Goal: Check status: Check status

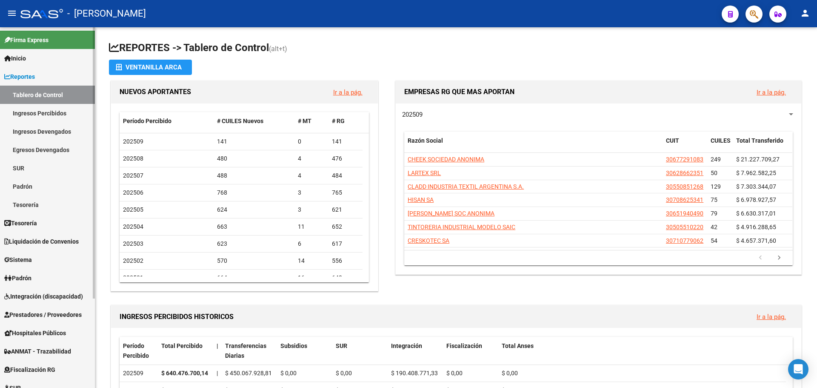
click at [57, 75] on link "Reportes" at bounding box center [47, 76] width 95 height 18
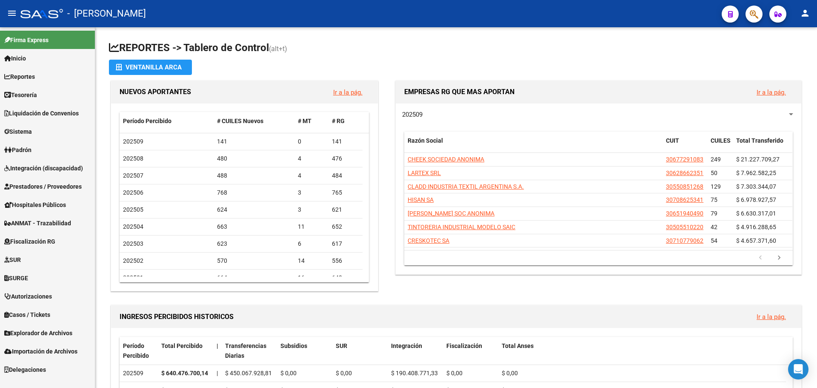
click at [57, 95] on link "Tesorería" at bounding box center [47, 95] width 95 height 18
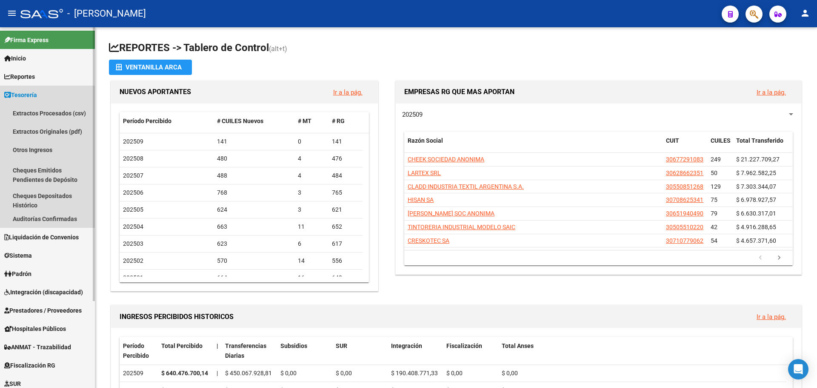
click at [50, 98] on link "Tesorería" at bounding box center [47, 95] width 95 height 18
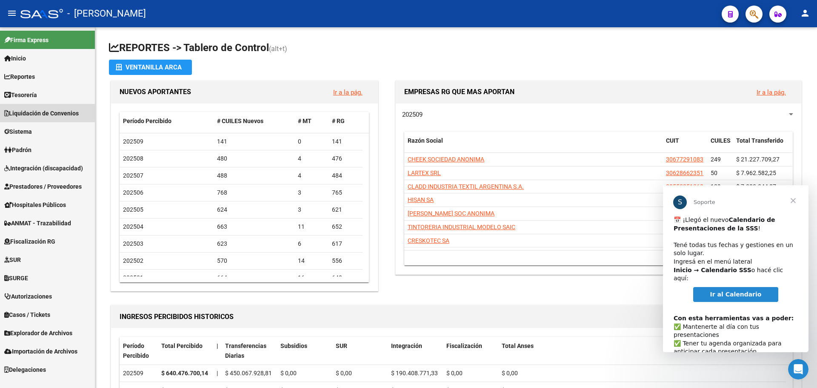
click at [86, 108] on link "Liquidación de Convenios" at bounding box center [47, 113] width 95 height 18
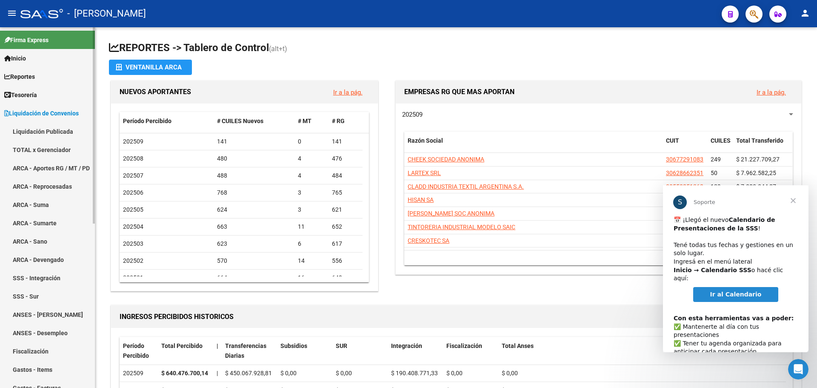
click at [76, 149] on link "TOTAL x Gerenciador" at bounding box center [47, 149] width 95 height 18
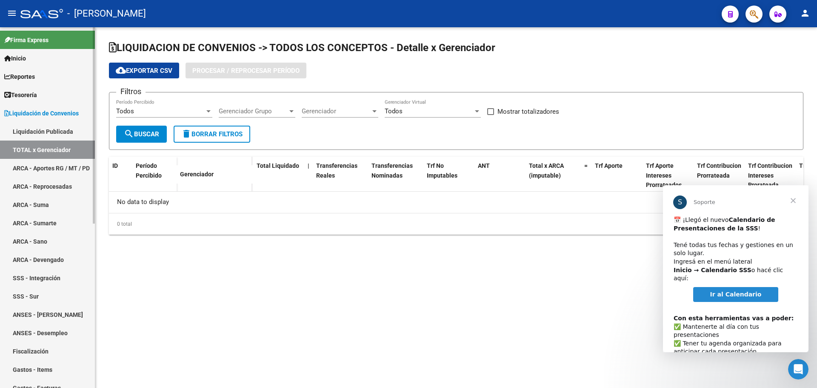
checkbox input "true"
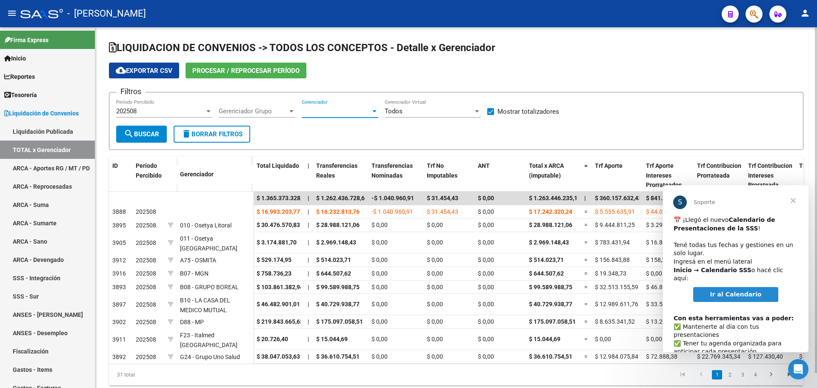
click at [373, 110] on div at bounding box center [374, 111] width 4 height 2
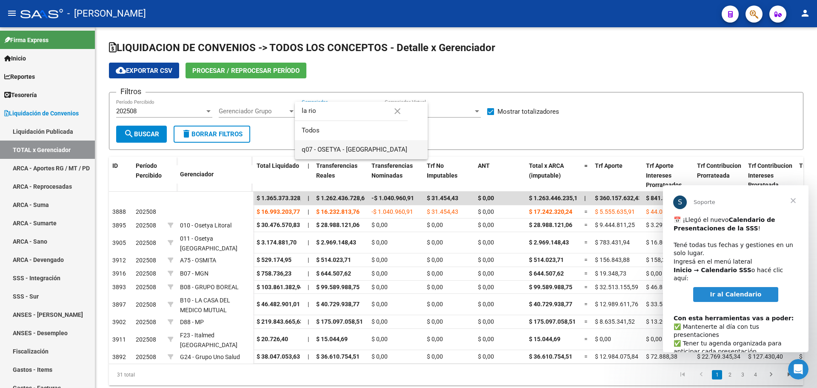
type input "la rio"
click at [377, 147] on span "q07 - OSETYA - [GEOGRAPHIC_DATA]" at bounding box center [361, 149] width 119 height 19
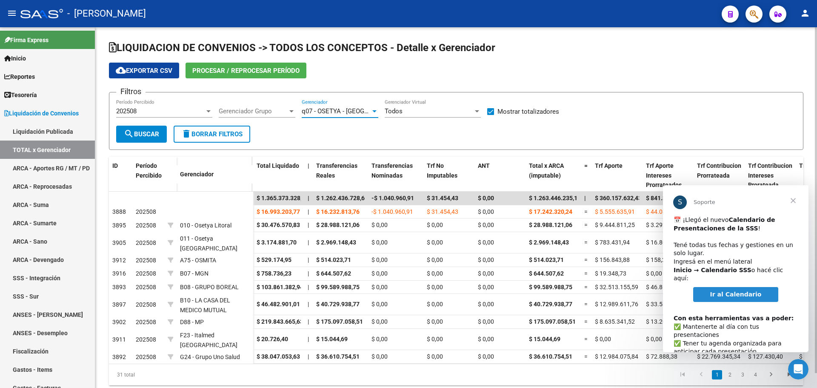
click at [150, 134] on span "search Buscar" at bounding box center [141, 134] width 35 height 8
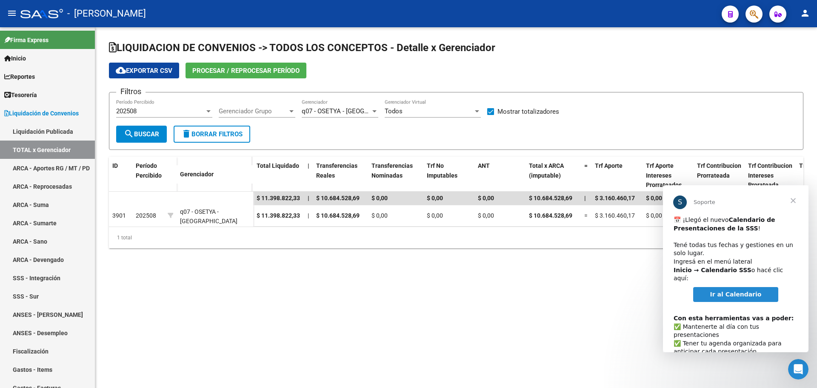
click at [792, 199] on span "Cerrar" at bounding box center [793, 200] width 31 height 31
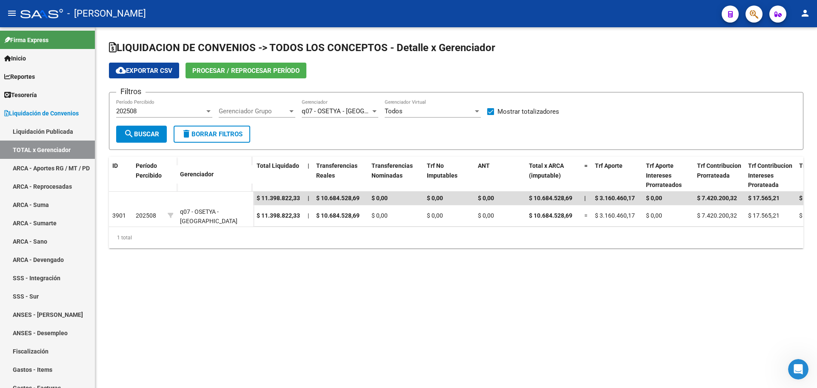
click at [210, 111] on div at bounding box center [208, 111] width 4 height 2
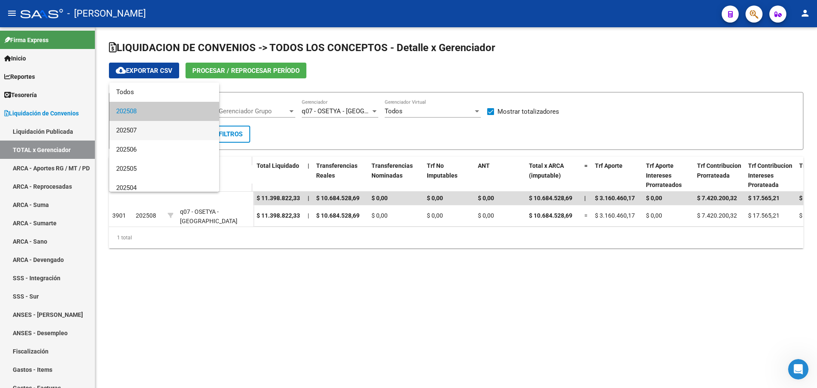
click at [163, 135] on span "202507" at bounding box center [164, 130] width 96 height 19
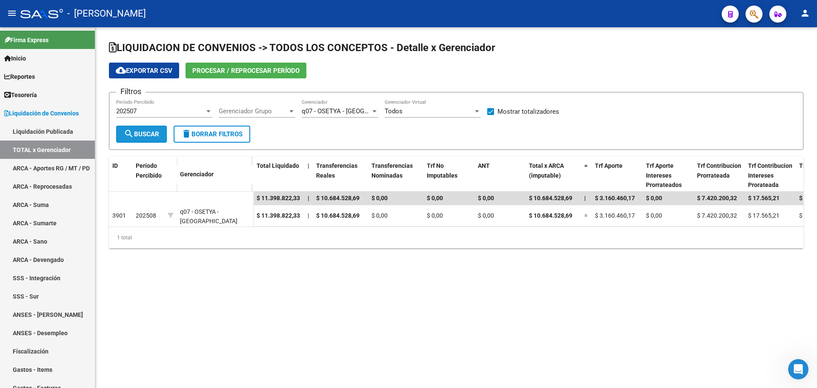
click at [143, 135] on span "search Buscar" at bounding box center [141, 134] width 35 height 8
click at [208, 112] on div at bounding box center [209, 111] width 8 height 7
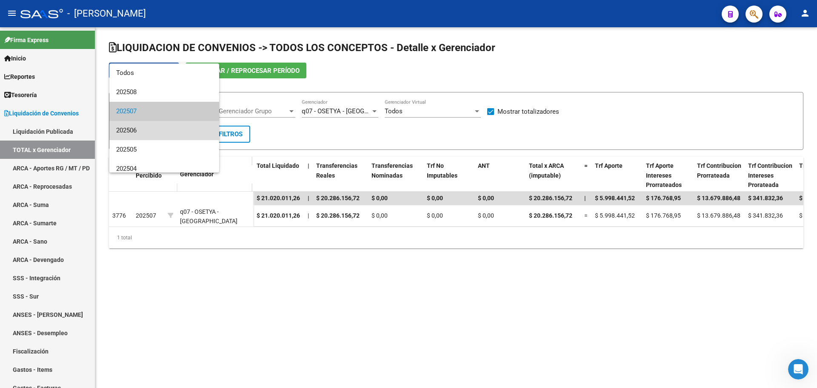
click at [171, 128] on span "202506" at bounding box center [164, 130] width 96 height 19
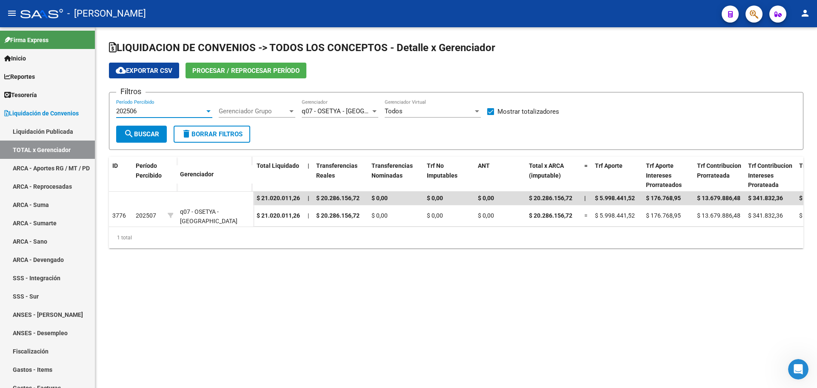
click at [154, 134] on span "search Buscar" at bounding box center [141, 134] width 35 height 8
click at [209, 110] on div at bounding box center [208, 111] width 4 height 2
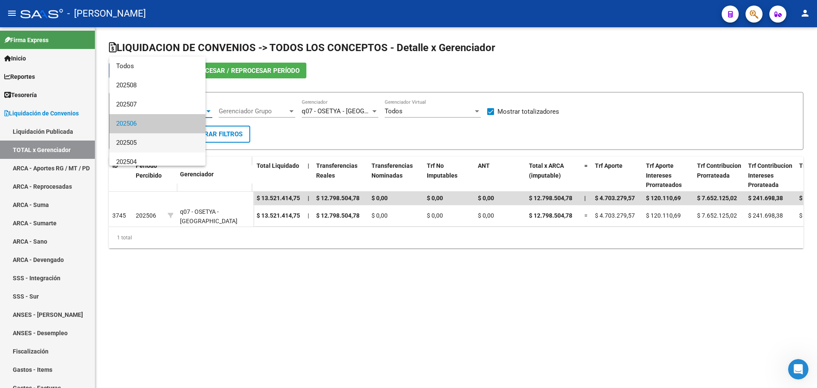
scroll to position [13, 0]
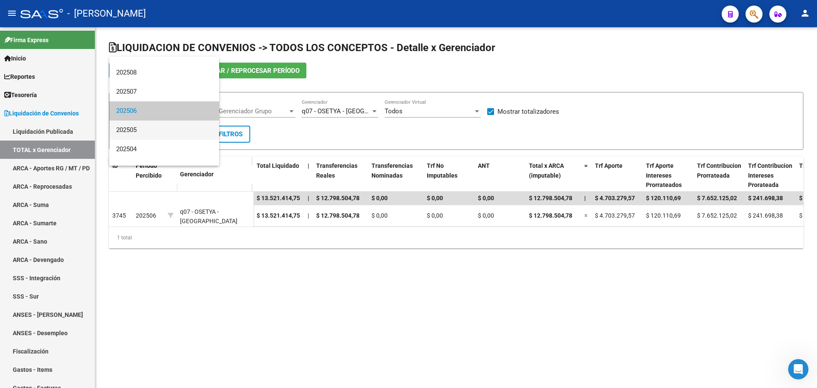
click at [142, 131] on span "202505" at bounding box center [164, 129] width 96 height 19
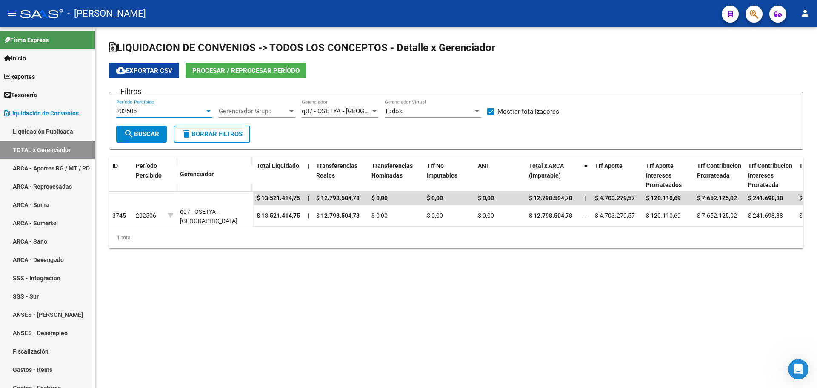
click at [134, 137] on span "search Buscar" at bounding box center [141, 134] width 35 height 8
click at [209, 111] on div at bounding box center [208, 111] width 4 height 2
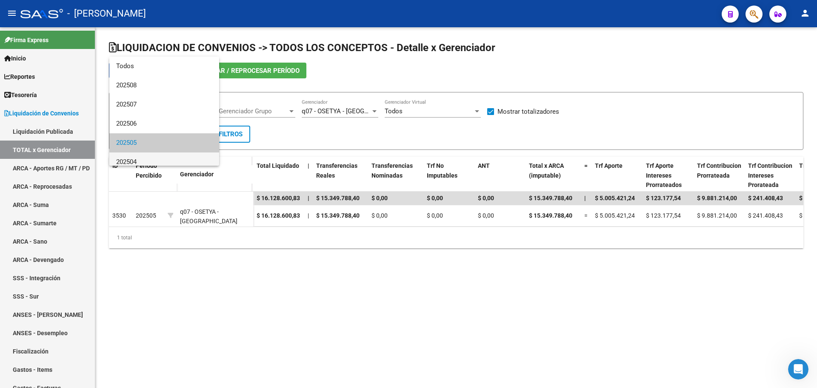
scroll to position [32, 0]
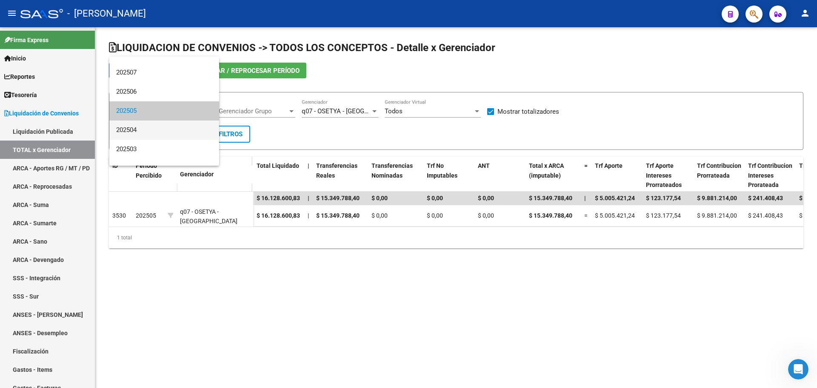
click at [140, 135] on span "202504" at bounding box center [164, 129] width 96 height 19
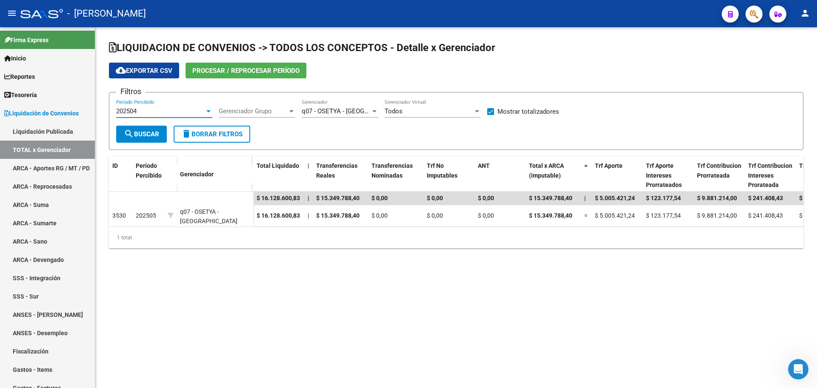
click at [135, 134] on span "search Buscar" at bounding box center [141, 134] width 35 height 8
click at [209, 111] on div at bounding box center [208, 111] width 4 height 2
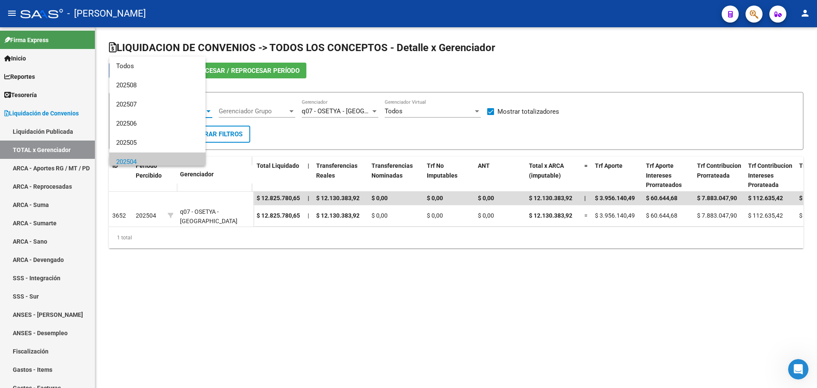
scroll to position [51, 0]
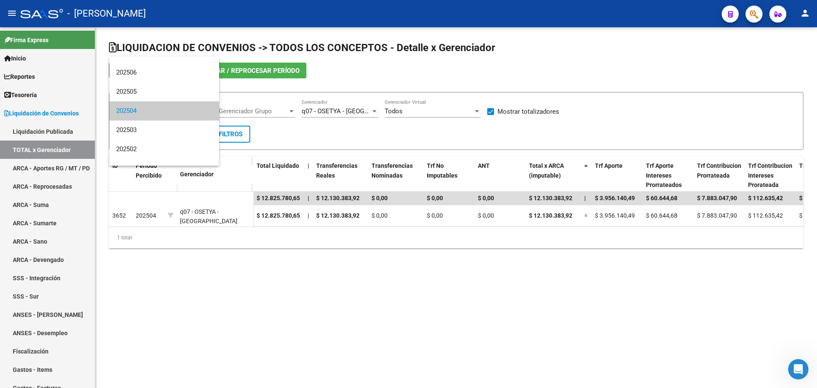
click at [373, 114] on div at bounding box center [408, 194] width 817 height 388
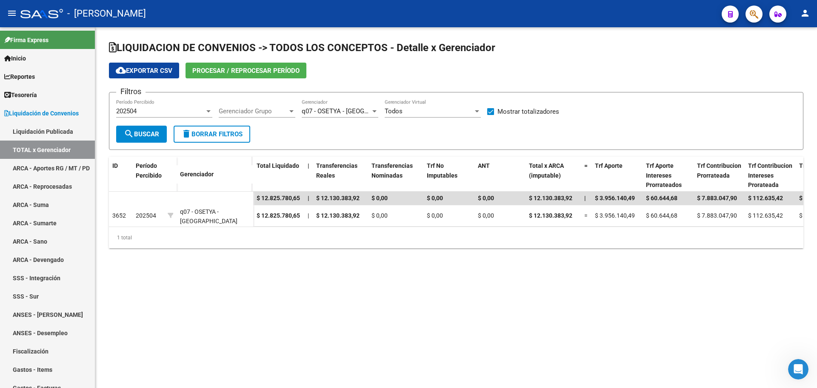
click at [373, 114] on div at bounding box center [375, 111] width 8 height 7
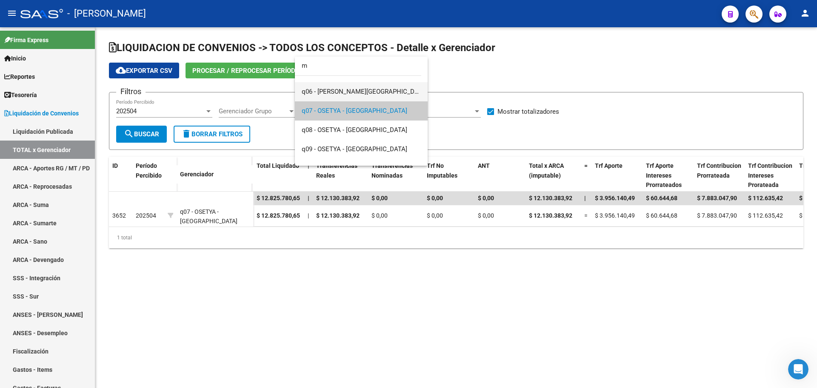
scroll to position [0, 0]
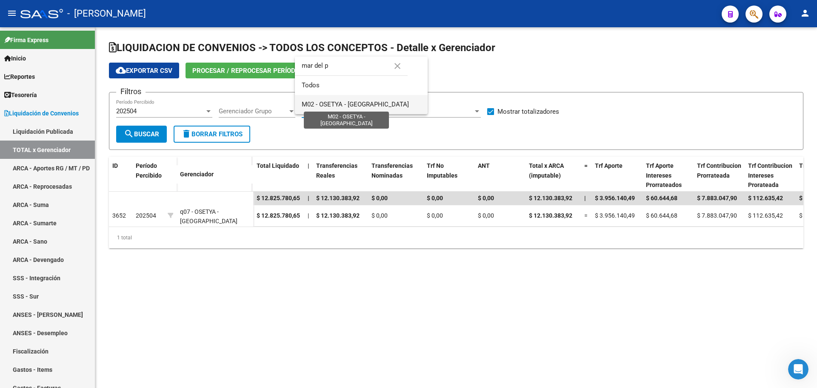
type input "mar del p"
click at [356, 105] on span "M02 - OSETYA - [GEOGRAPHIC_DATA]" at bounding box center [355, 104] width 107 height 8
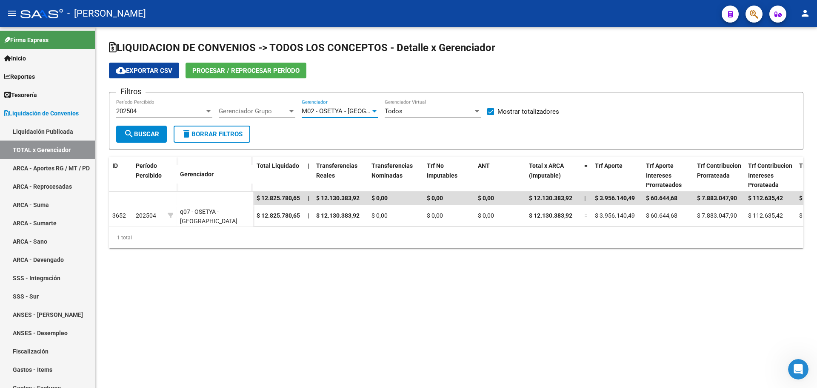
click at [207, 114] on div at bounding box center [209, 111] width 8 height 7
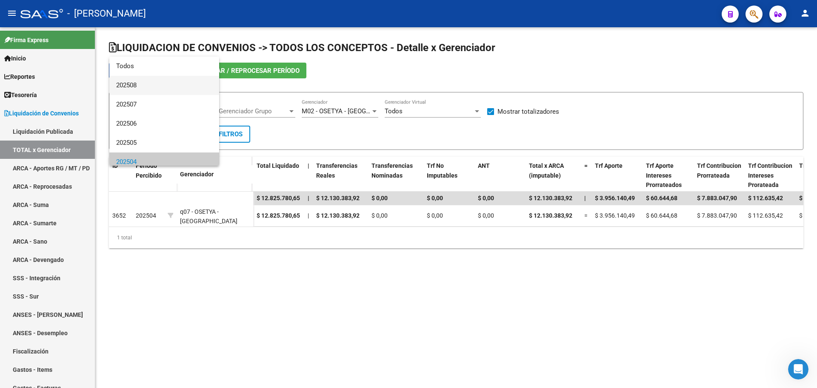
click at [141, 86] on span "202508" at bounding box center [164, 85] width 96 height 19
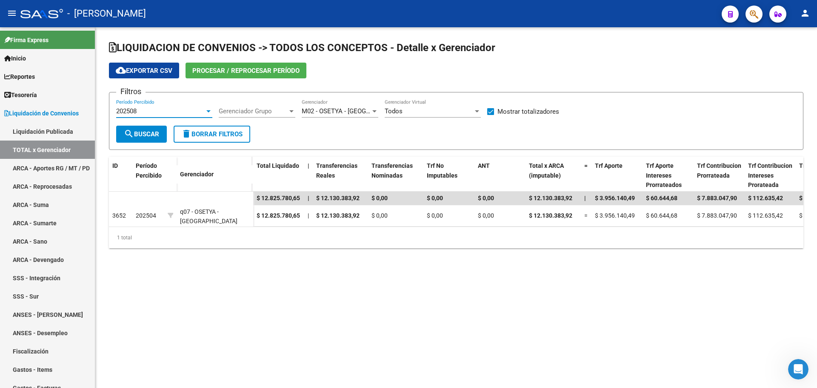
click at [141, 130] on span "search Buscar" at bounding box center [141, 134] width 35 height 8
click at [209, 111] on div at bounding box center [208, 111] width 4 height 2
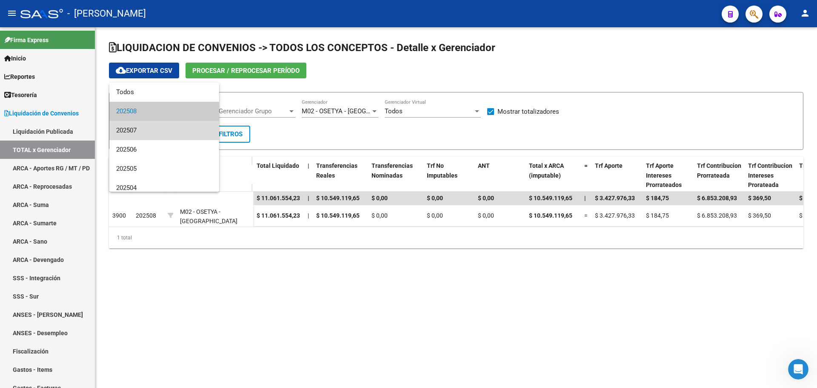
click at [175, 131] on span "202507" at bounding box center [164, 130] width 96 height 19
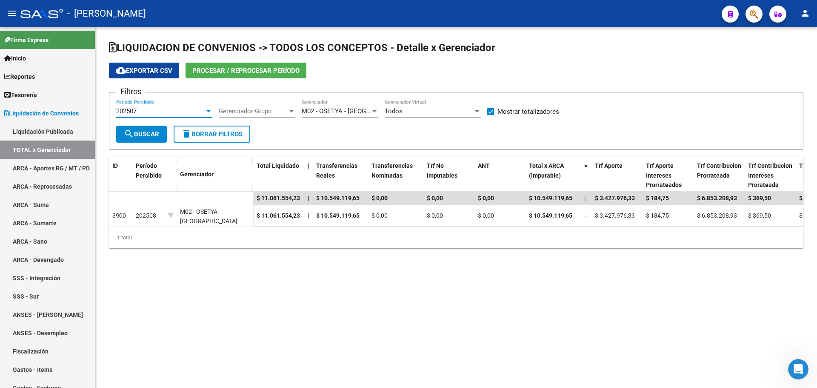
click at [145, 133] on span "search Buscar" at bounding box center [141, 134] width 35 height 8
click at [207, 111] on div at bounding box center [208, 111] width 4 height 2
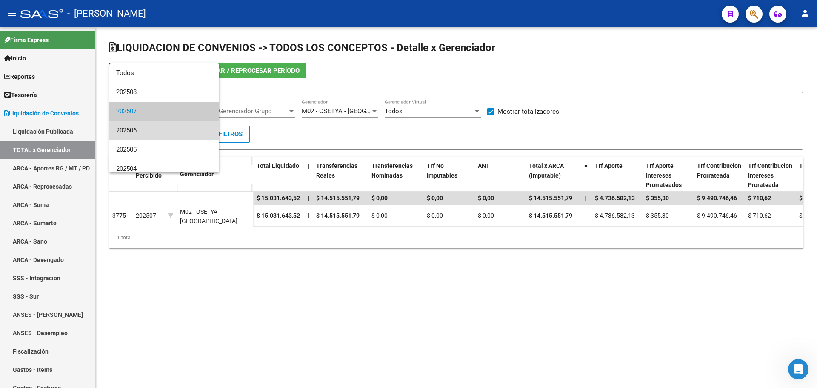
click at [164, 137] on span "202506" at bounding box center [164, 130] width 96 height 19
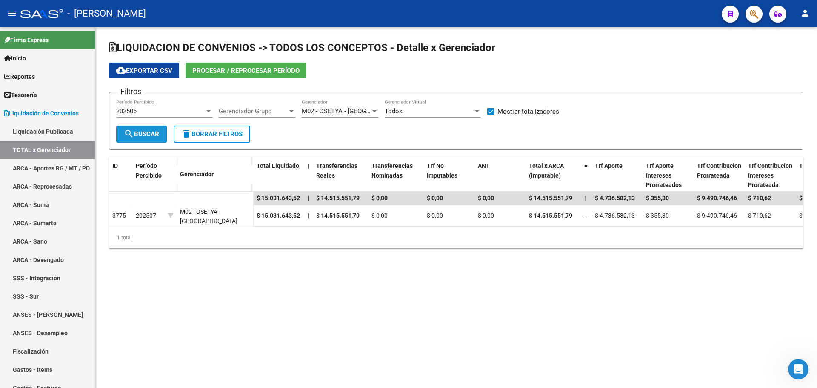
click at [152, 139] on button "search Buscar" at bounding box center [141, 133] width 51 height 17
click at [207, 110] on div at bounding box center [208, 111] width 4 height 2
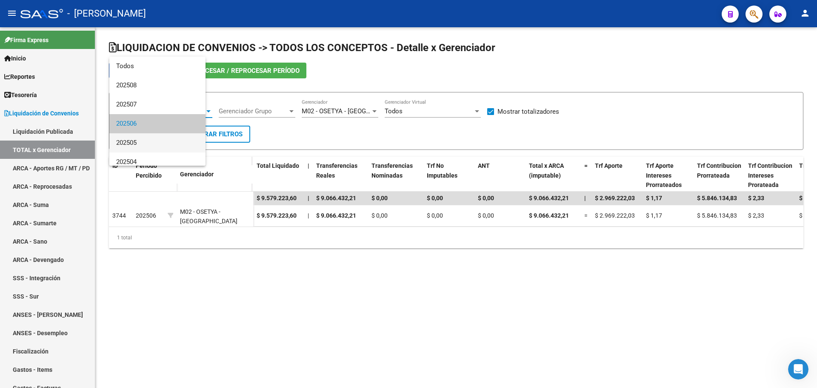
scroll to position [13, 0]
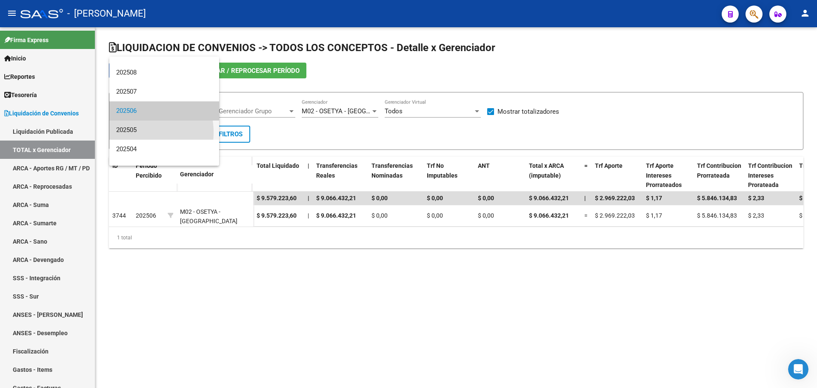
click at [132, 132] on span "202505" at bounding box center [164, 129] width 96 height 19
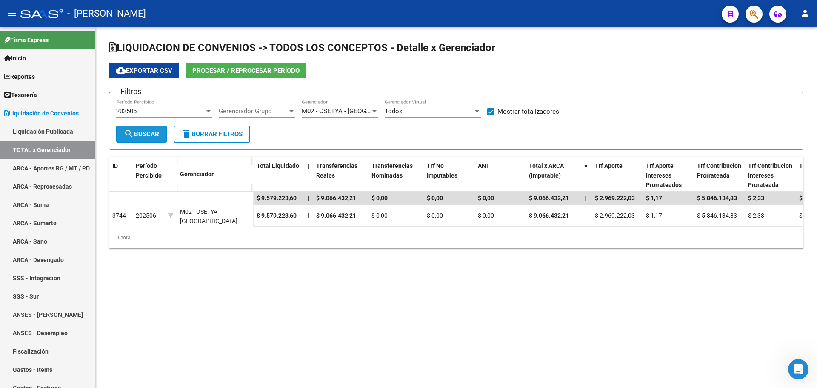
click at [131, 133] on mat-icon "search" at bounding box center [129, 133] width 10 height 10
click at [210, 109] on div at bounding box center [209, 111] width 8 height 7
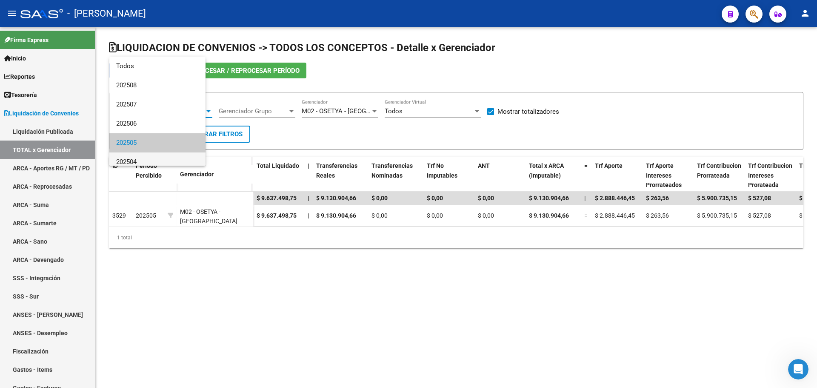
scroll to position [32, 0]
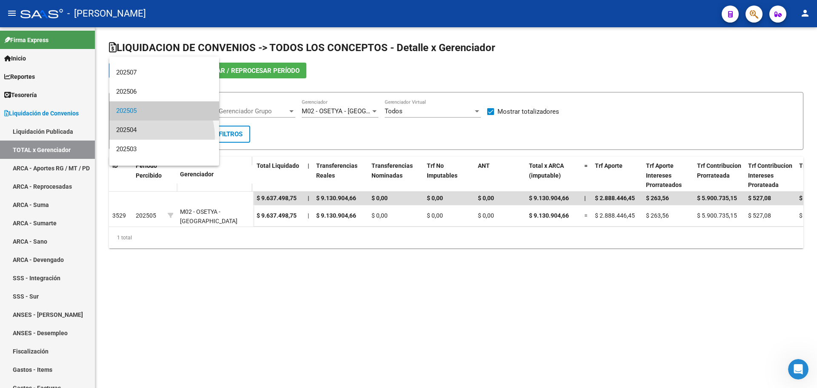
click at [148, 136] on span "202504" at bounding box center [164, 129] width 96 height 19
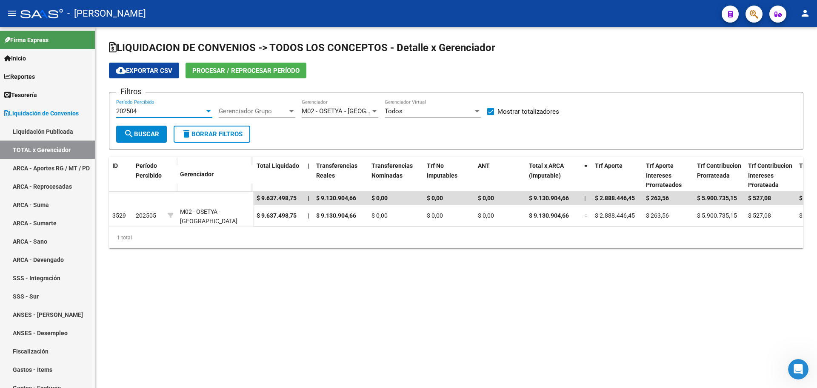
click at [130, 134] on mat-icon "search" at bounding box center [129, 133] width 10 height 10
click at [211, 109] on div at bounding box center [209, 111] width 8 height 7
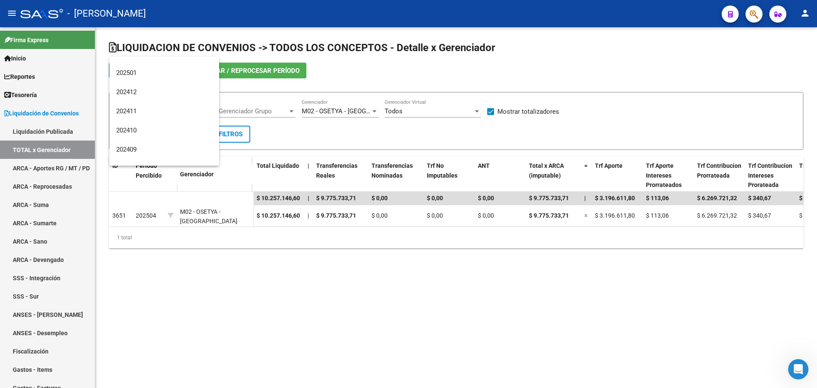
scroll to position [0, 0]
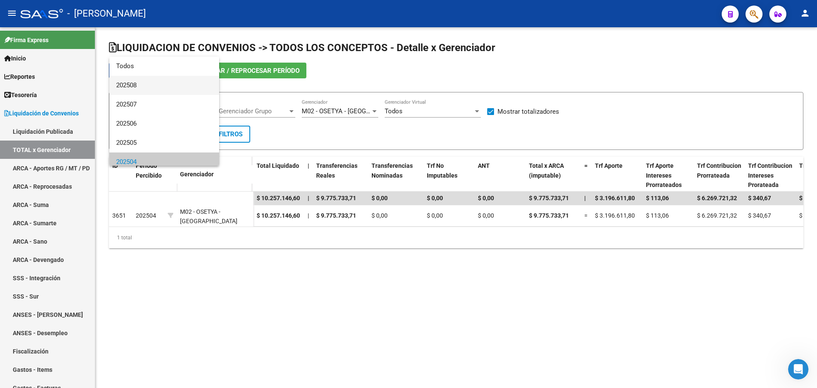
click at [163, 80] on span "202508" at bounding box center [164, 85] width 96 height 19
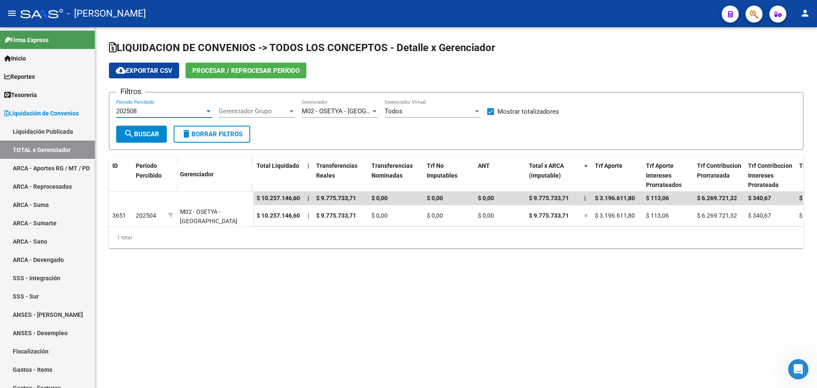
click at [375, 111] on div at bounding box center [374, 111] width 4 height 2
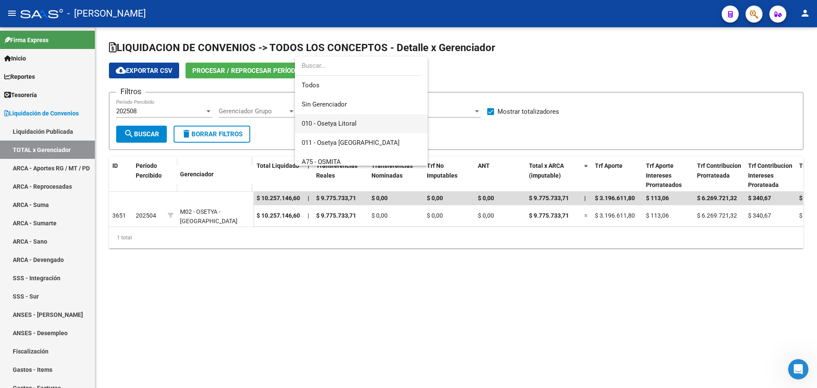
click at [369, 124] on span "010 - Osetya Litoral" at bounding box center [361, 123] width 119 height 19
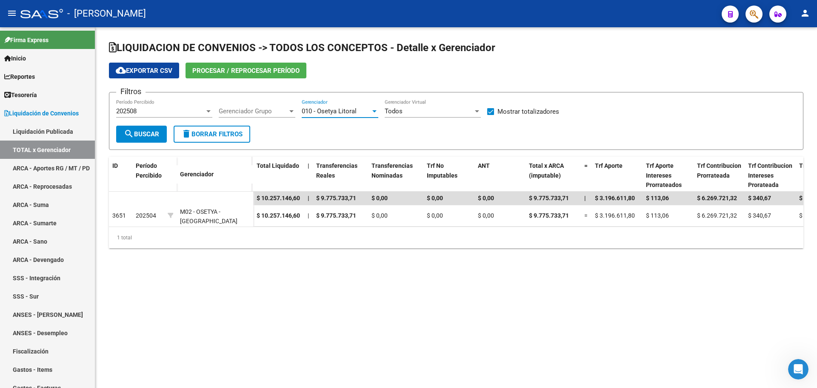
click at [149, 131] on span "search Buscar" at bounding box center [141, 134] width 35 height 8
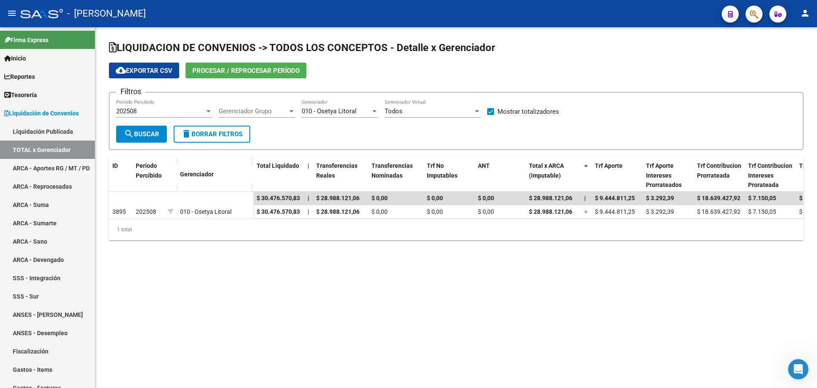
click at [380, 109] on app-drop-down-list "010 - Osetya Litoral Gerenciador" at bounding box center [343, 112] width 83 height 26
click at [376, 113] on div at bounding box center [375, 111] width 8 height 7
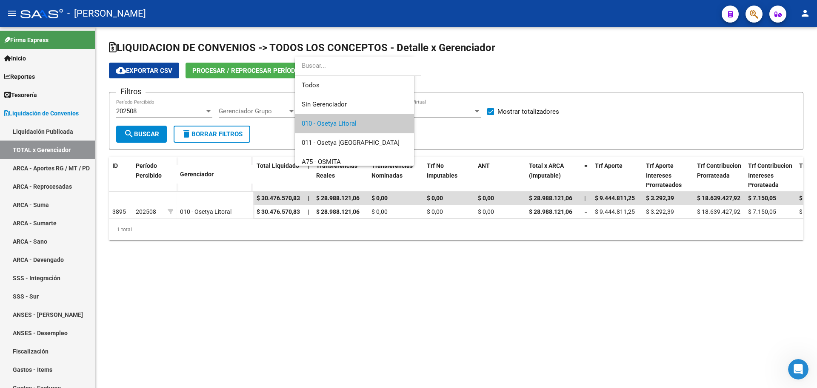
scroll to position [13, 0]
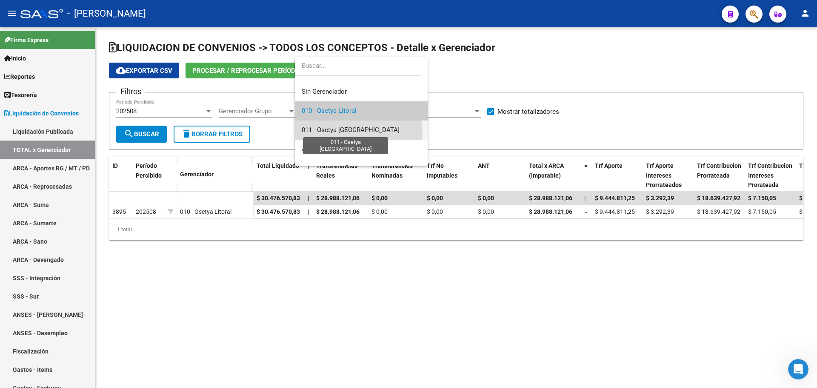
click at [345, 134] on span "011 - Osetya [GEOGRAPHIC_DATA]" at bounding box center [351, 130] width 98 height 8
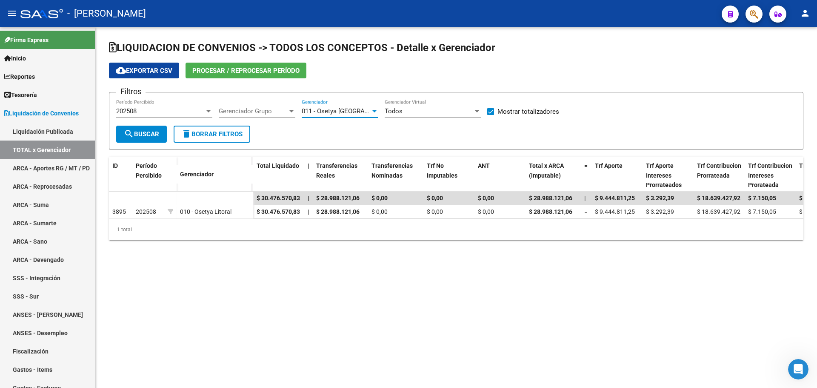
click at [148, 137] on span "search Buscar" at bounding box center [141, 134] width 35 height 8
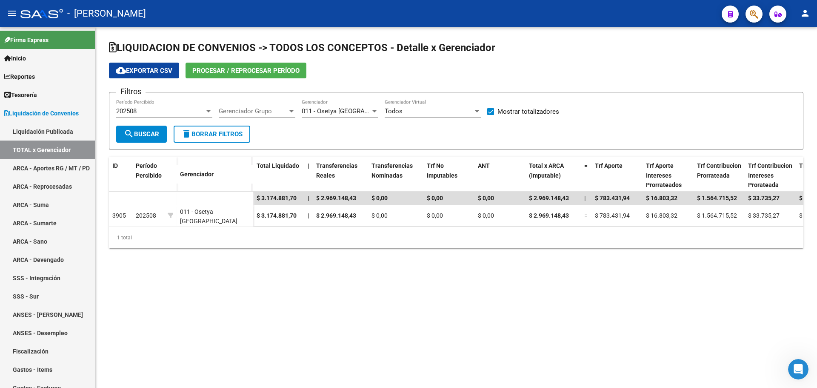
click at [376, 111] on div at bounding box center [375, 111] width 8 height 7
click at [375, 108] on span "I94 - Italmed [GEOGRAPHIC_DATA]" at bounding box center [361, 112] width 119 height 19
click at [158, 139] on button "search Buscar" at bounding box center [141, 133] width 51 height 17
click at [376, 111] on div at bounding box center [374, 111] width 4 height 2
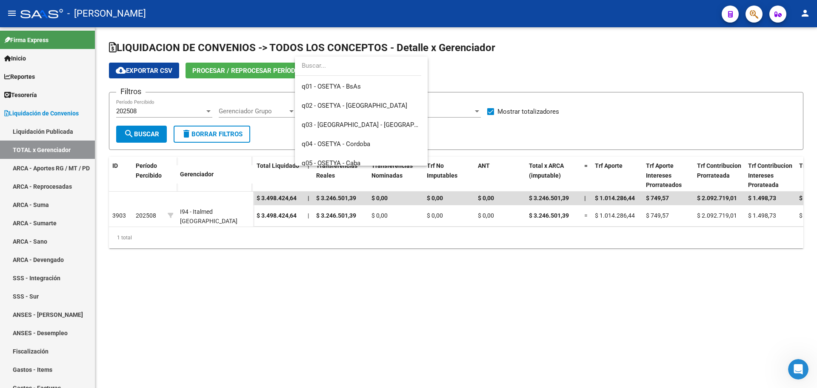
scroll to position [409, 0]
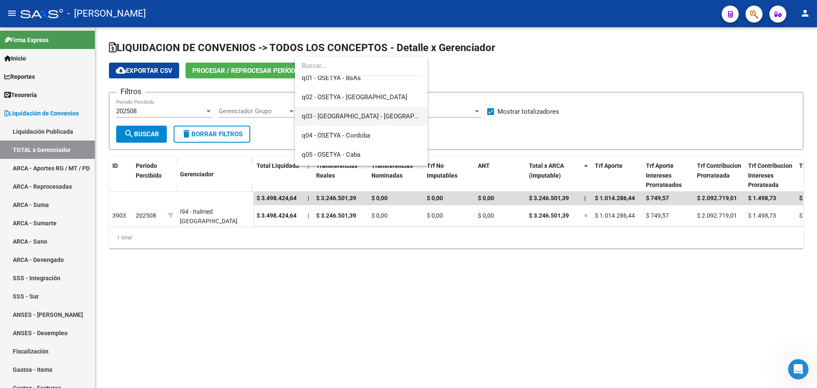
click at [372, 117] on span "q03 - [GEOGRAPHIC_DATA] - [GEOGRAPHIC_DATA]" at bounding box center [373, 116] width 143 height 8
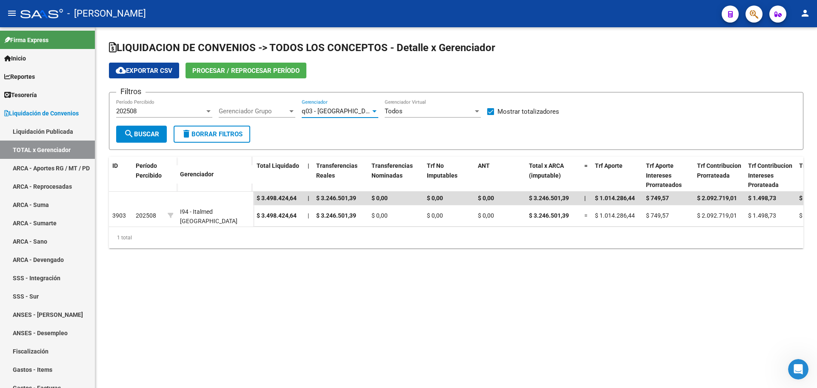
click at [137, 138] on button "search Buscar" at bounding box center [141, 133] width 51 height 17
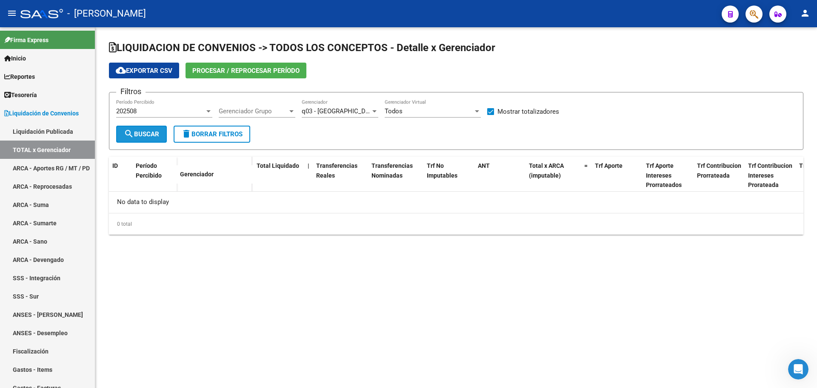
click at [137, 139] on button "search Buscar" at bounding box center [141, 133] width 51 height 17
click at [373, 111] on div at bounding box center [374, 111] width 4 height 2
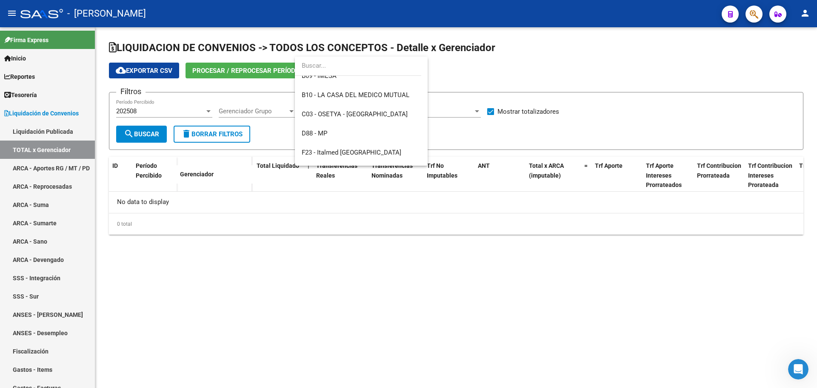
scroll to position [137, 0]
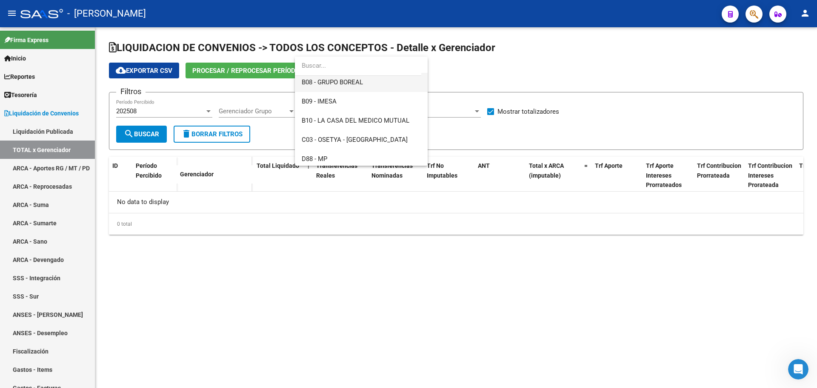
click at [360, 90] on span "B08 - GRUPO BOREAL" at bounding box center [361, 82] width 119 height 19
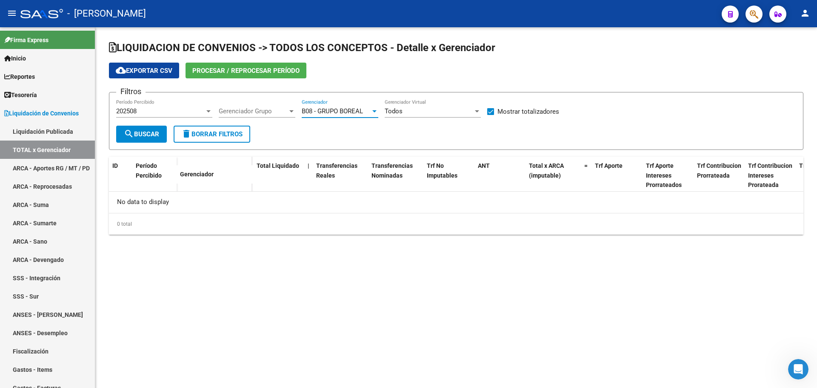
scroll to position [134, 0]
click at [148, 137] on span "search Buscar" at bounding box center [141, 134] width 35 height 8
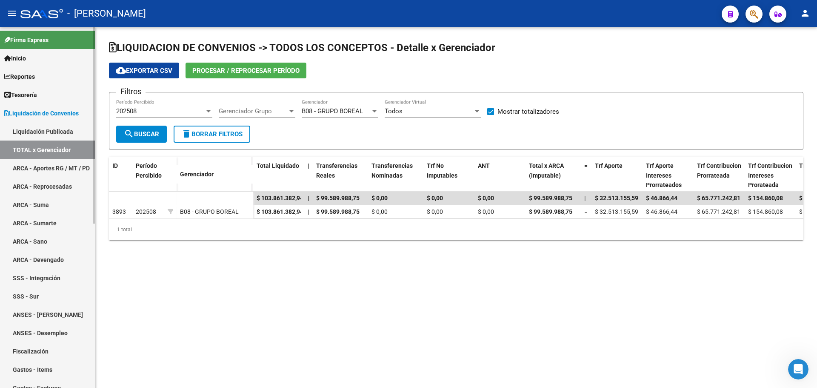
click at [68, 59] on link "Inicio" at bounding box center [47, 58] width 95 height 18
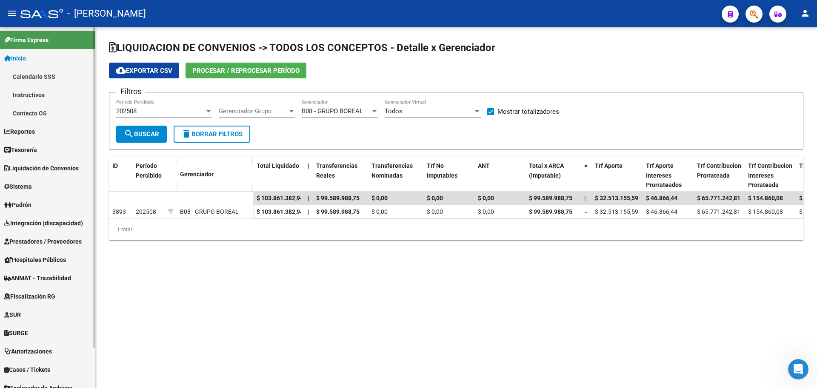
click at [67, 59] on link "Inicio" at bounding box center [47, 58] width 95 height 18
